Goal: Navigation & Orientation: Find specific page/section

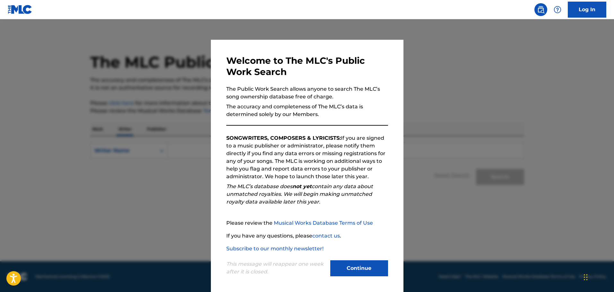
click at [349, 266] on button "Continue" at bounding box center [359, 268] width 58 height 16
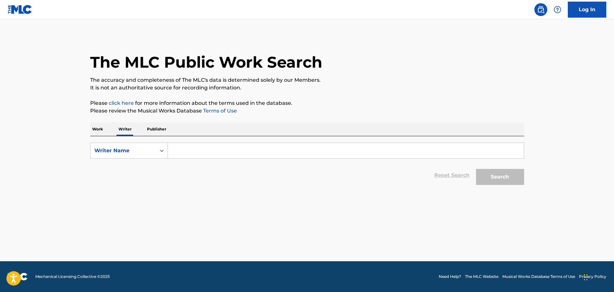
click at [12, 8] on img at bounding box center [20, 9] width 25 height 9
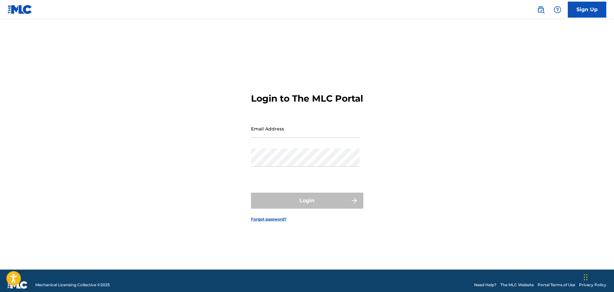
click at [537, 5] on link at bounding box center [540, 9] width 13 height 13
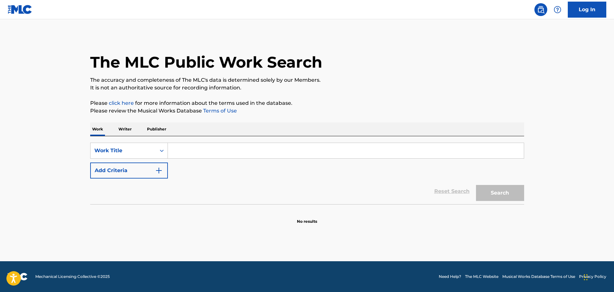
click at [532, 6] on div "Log In" at bounding box center [568, 10] width 76 height 16
click at [118, 104] on link "click here" at bounding box center [121, 103] width 25 height 6
